Goal: Information Seeking & Learning: Check status

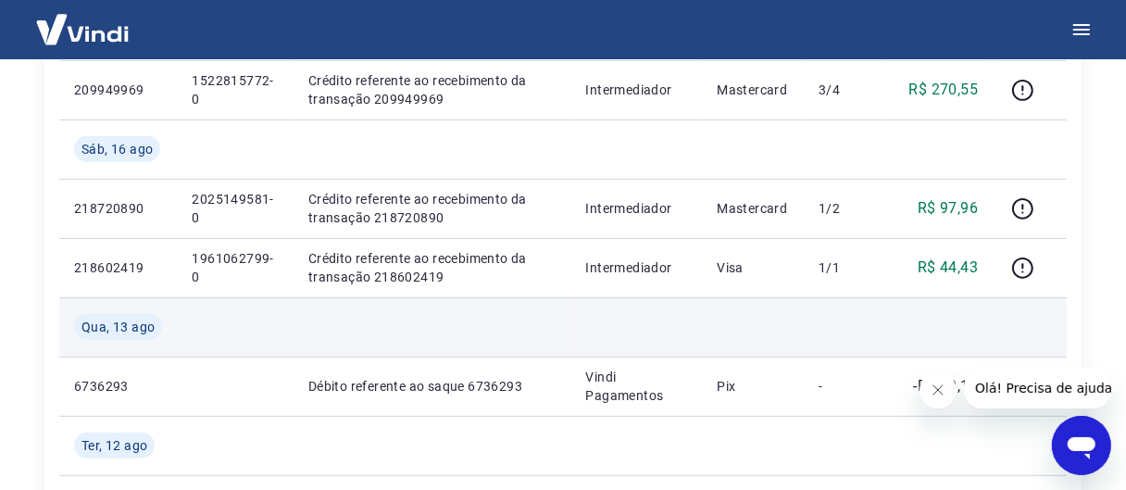
scroll to position [463, 0]
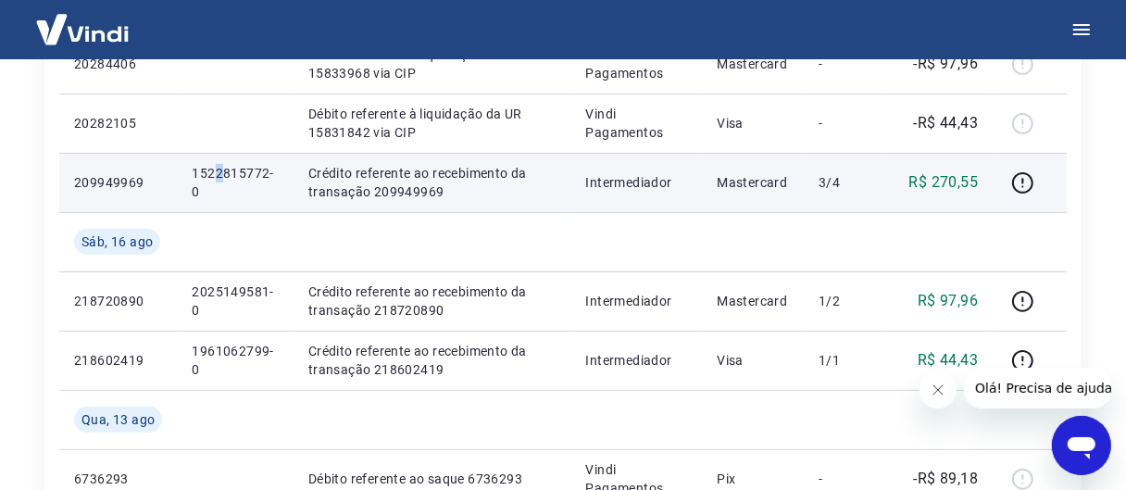
click at [217, 172] on p "1522815772-0" at bounding box center [235, 182] width 87 height 37
click at [215, 172] on p "1522815772-0" at bounding box center [235, 182] width 87 height 37
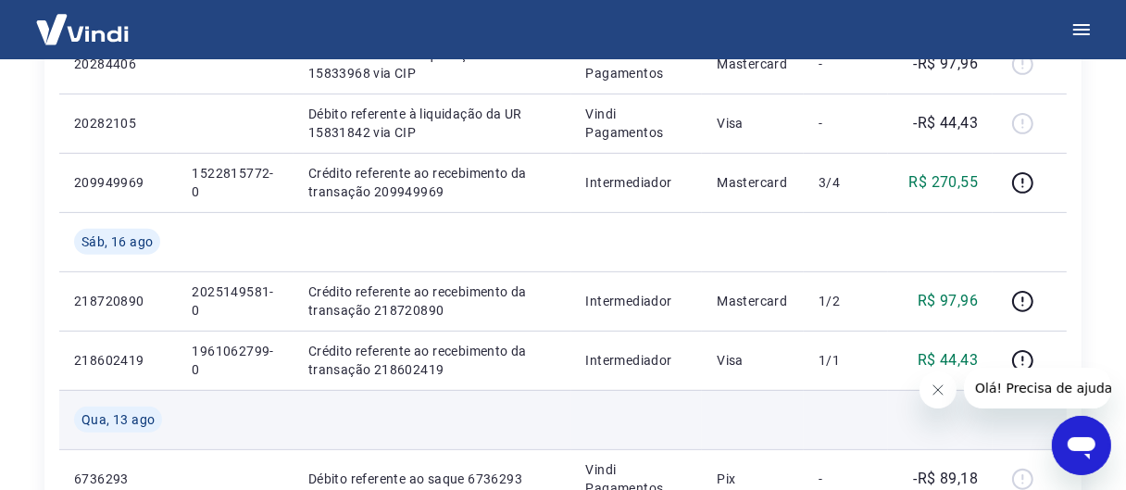
click at [376, 420] on td at bounding box center [433, 419] width 278 height 59
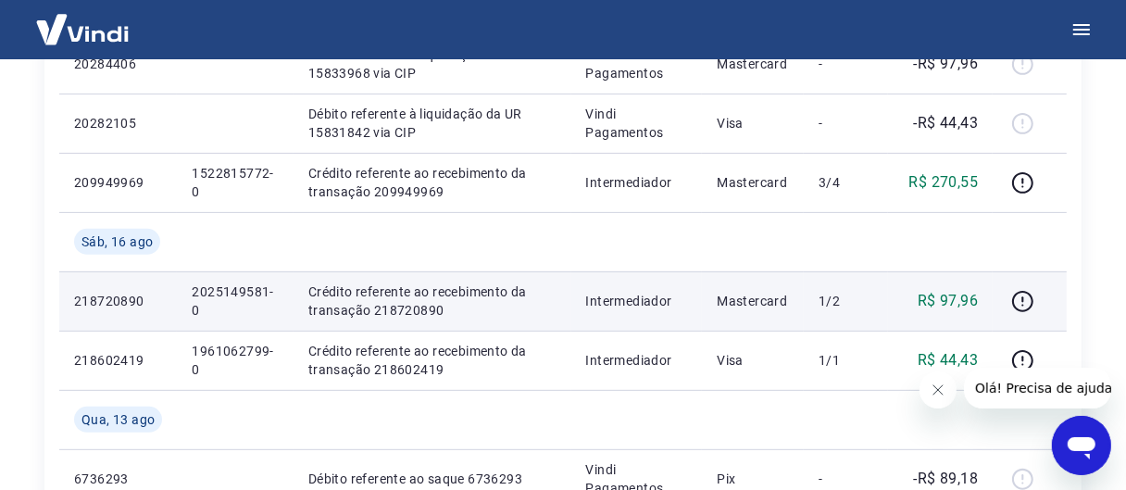
click at [229, 282] on p "2025149581-0" at bounding box center [235, 300] width 87 height 37
click at [228, 282] on p "2025149581-0" at bounding box center [235, 300] width 87 height 37
copy p "2025149581"
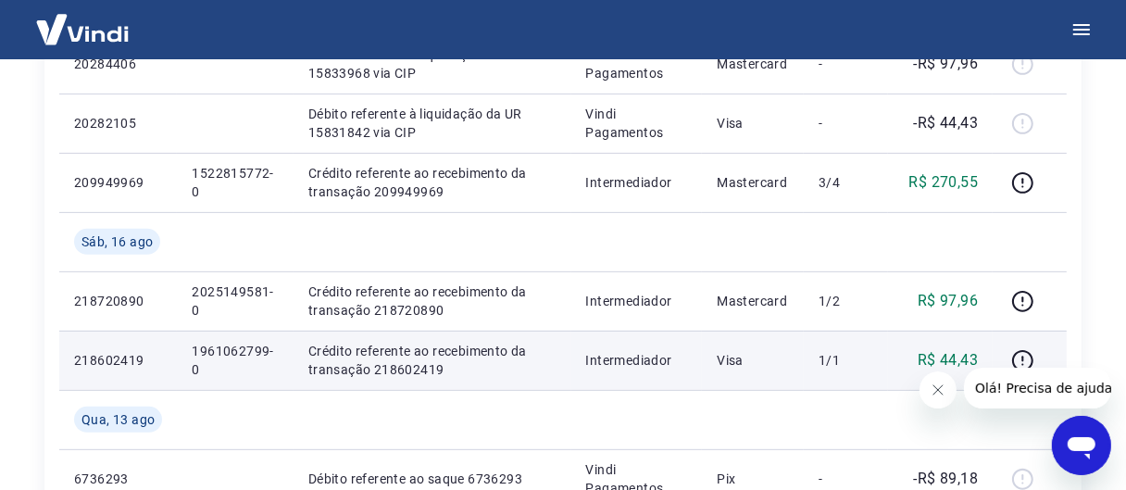
click at [210, 346] on p "1961062799-0" at bounding box center [235, 360] width 87 height 37
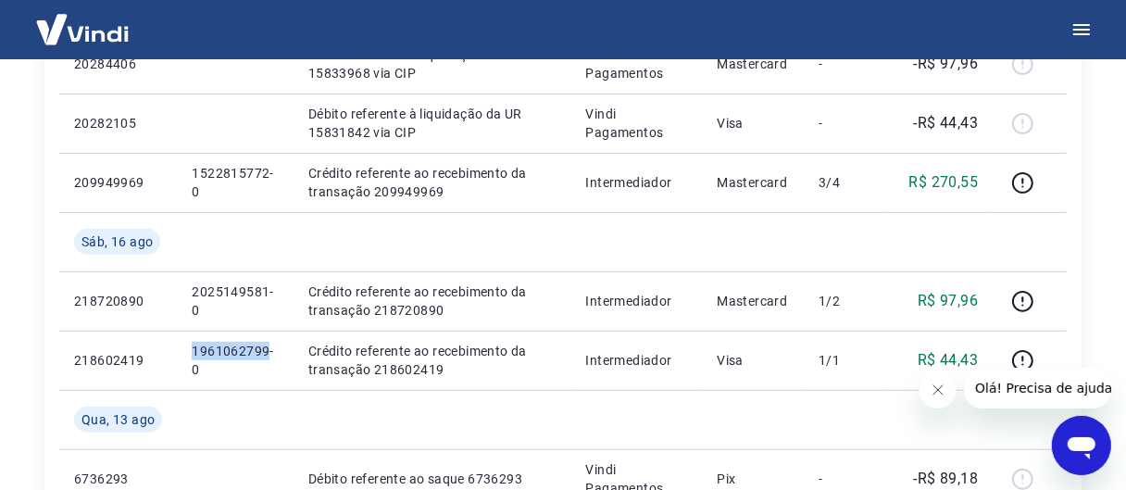
copy p "1961062799"
